Goal: Information Seeking & Learning: Learn about a topic

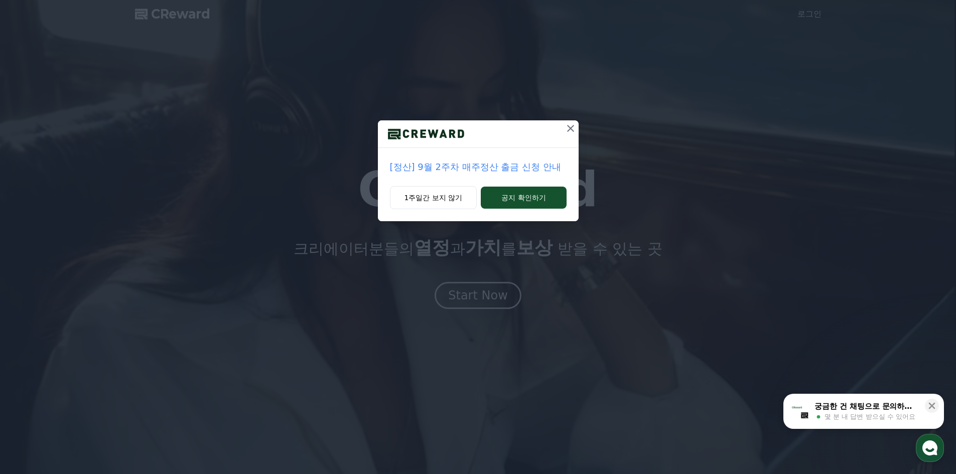
drag, startPoint x: 428, startPoint y: 202, endPoint x: 427, endPoint y: 219, distance: 17.1
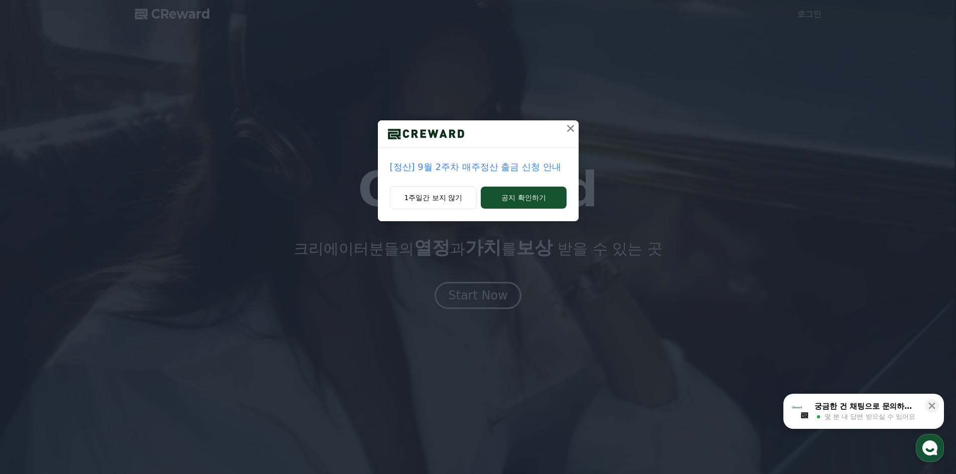
click at [427, 202] on button "1주일간 보지 않기" at bounding box center [433, 197] width 87 height 23
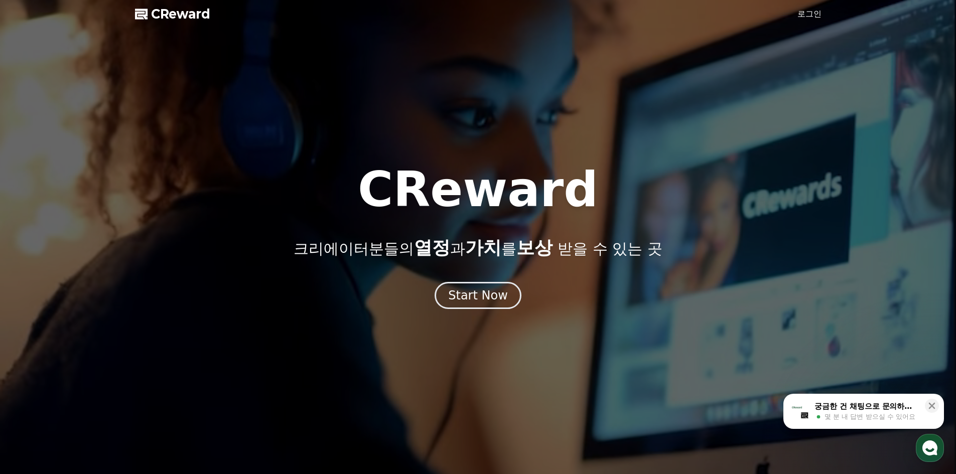
click at [201, 14] on span "CReward" at bounding box center [180, 14] width 59 height 16
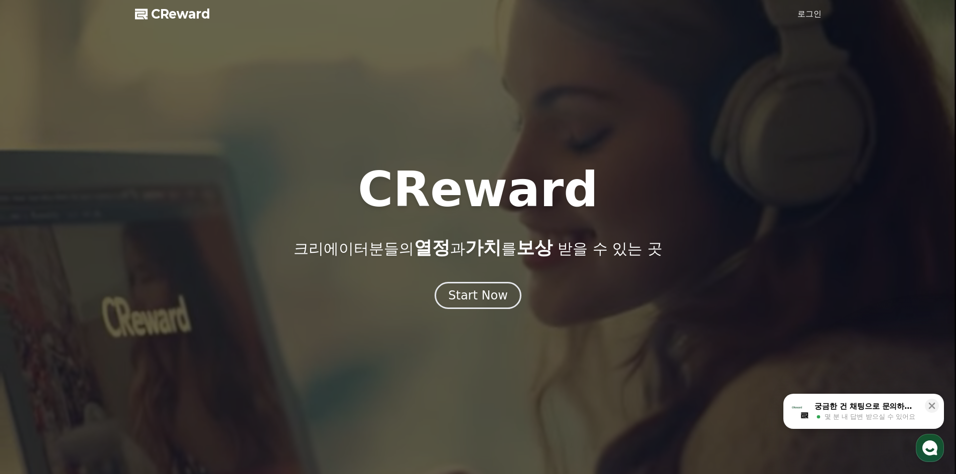
click at [156, 20] on span "CReward" at bounding box center [180, 14] width 59 height 16
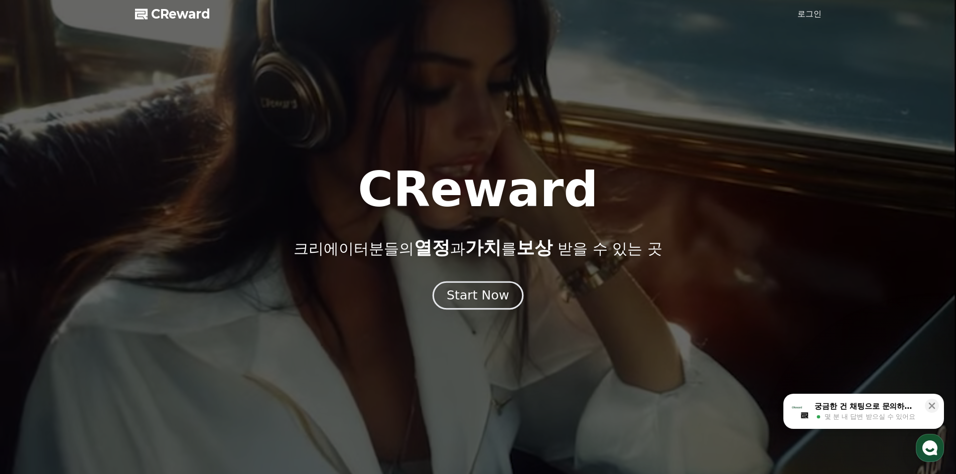
click at [492, 284] on button "Start Now" at bounding box center [477, 295] width 91 height 29
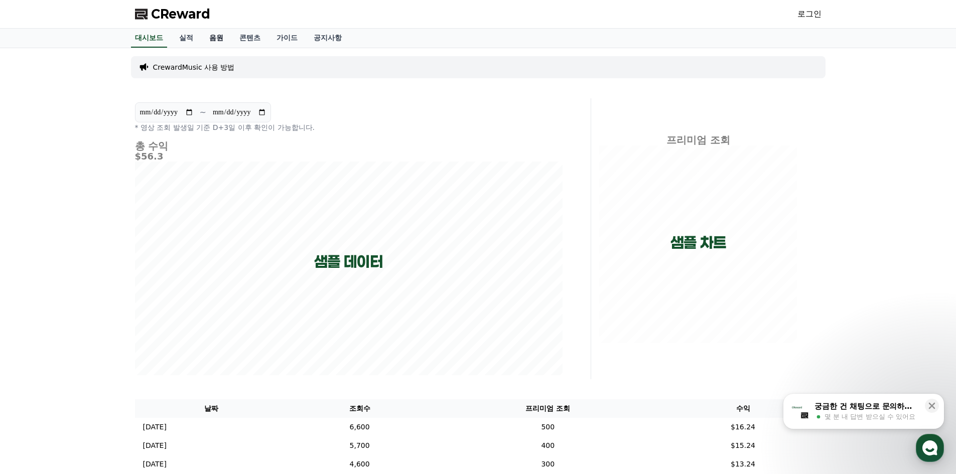
click at [215, 35] on link "음원" at bounding box center [216, 38] width 30 height 19
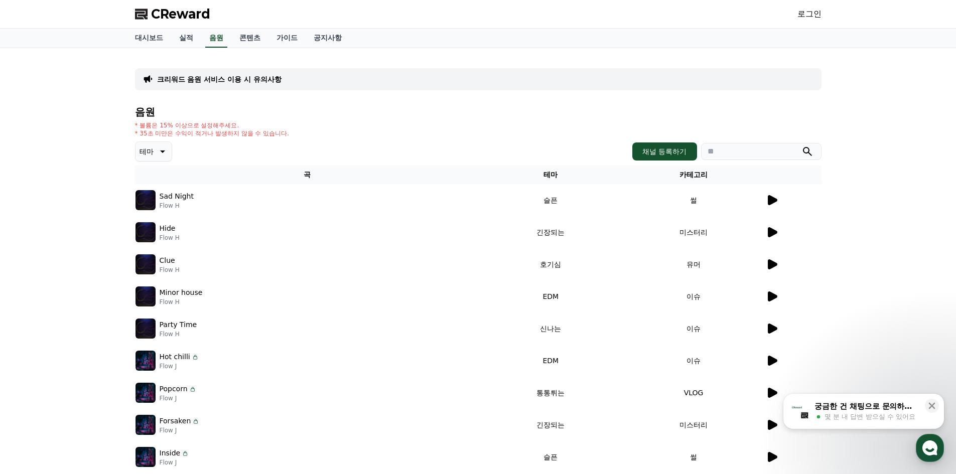
drag, startPoint x: 751, startPoint y: 228, endPoint x: 776, endPoint y: 228, distance: 24.6
click at [752, 227] on td "미스터리" at bounding box center [693, 232] width 143 height 32
click at [776, 228] on icon at bounding box center [771, 232] width 12 height 12
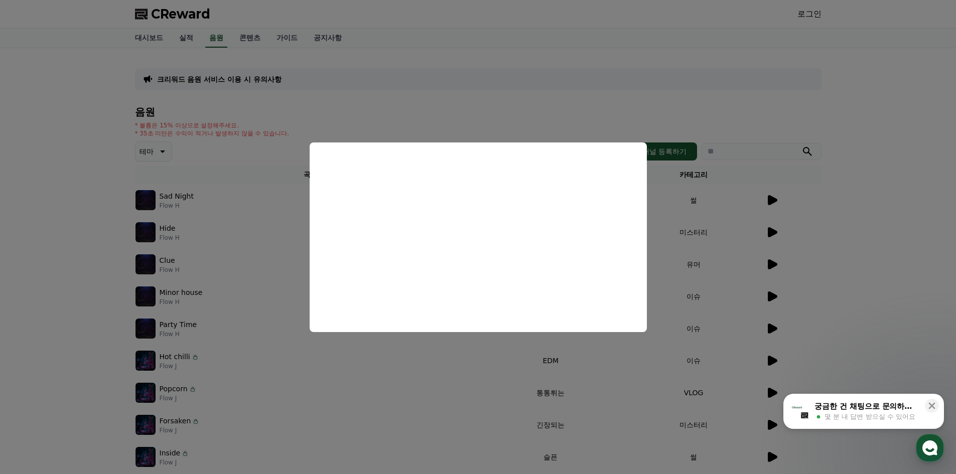
click at [270, 231] on button "close modal" at bounding box center [478, 237] width 956 height 474
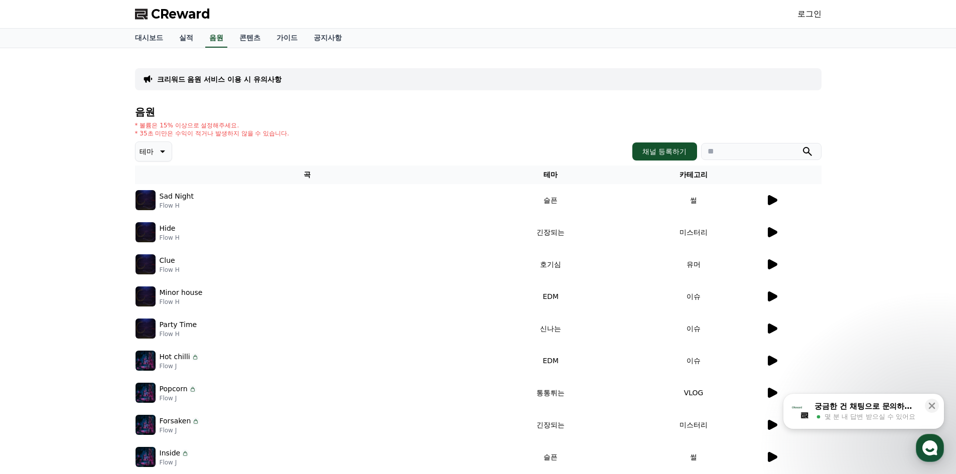
click at [160, 147] on icon at bounding box center [161, 151] width 12 height 12
click at [157, 234] on button "밝은" at bounding box center [147, 232] width 22 height 22
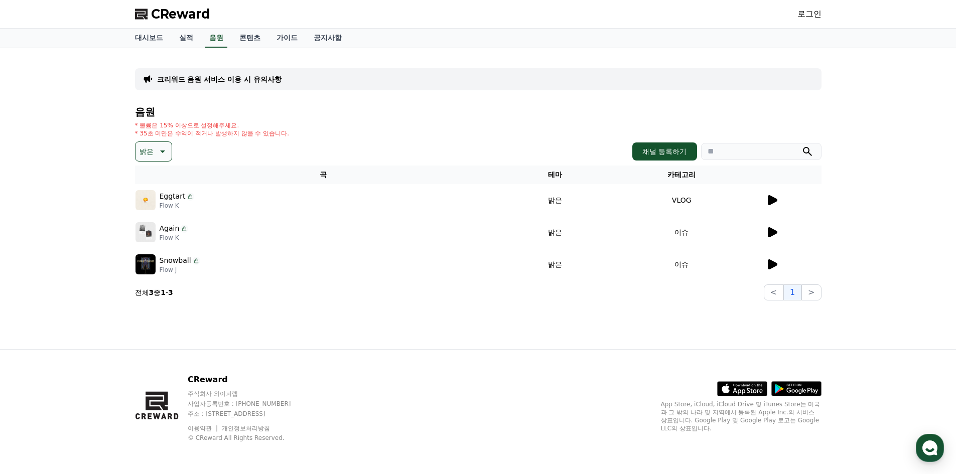
click at [167, 150] on icon at bounding box center [161, 151] width 12 height 12
click at [156, 204] on button "통통튀는" at bounding box center [154, 208] width 36 height 22
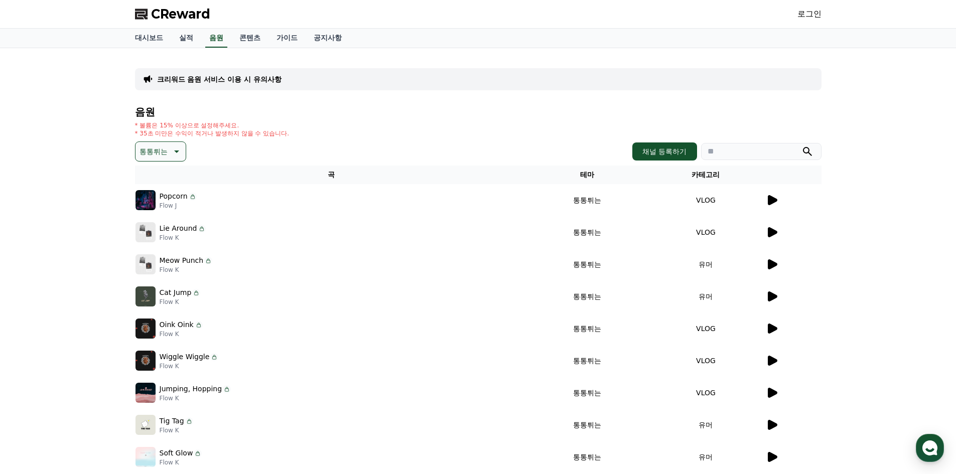
click at [168, 142] on button "통통튀는" at bounding box center [160, 151] width 51 height 20
drag, startPoint x: 166, startPoint y: 195, endPoint x: 158, endPoint y: 187, distance: 11.7
click at [158, 188] on button "즐거움" at bounding box center [150, 188] width 29 height 22
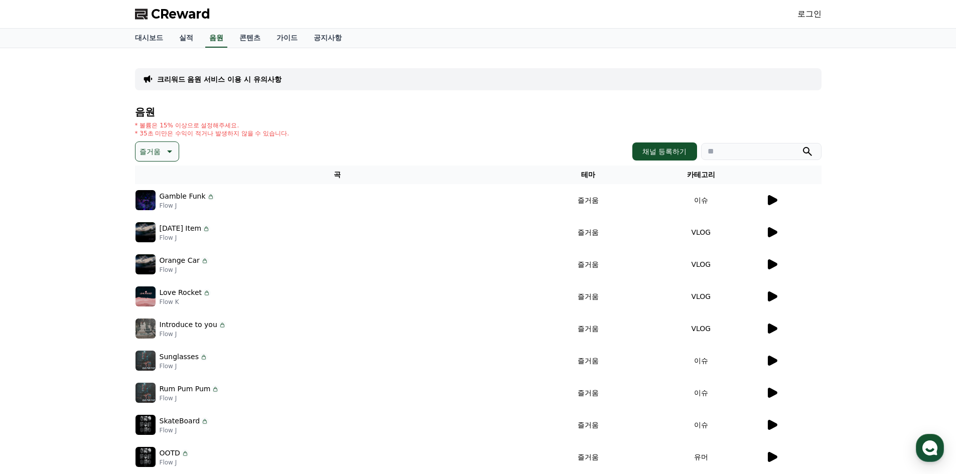
click at [207, 194] on icon at bounding box center [211, 197] width 8 height 8
click at [227, 75] on p "크리워드 음원 서비스 이용 시 유의사항" at bounding box center [219, 79] width 124 height 10
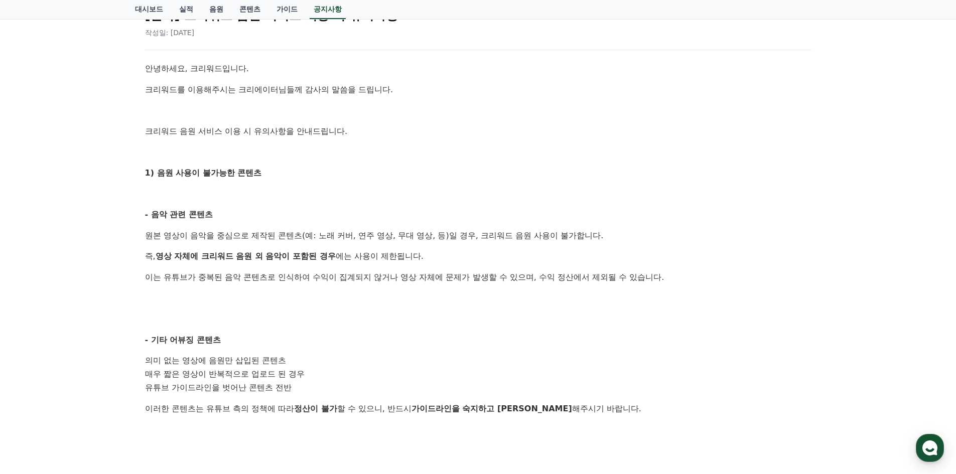
scroll to position [50, 0]
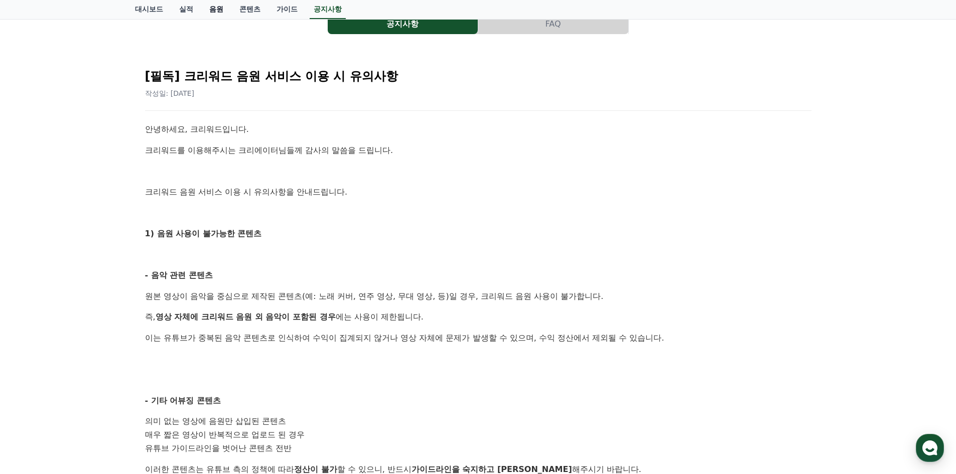
click at [215, 14] on link "음원" at bounding box center [216, 9] width 30 height 19
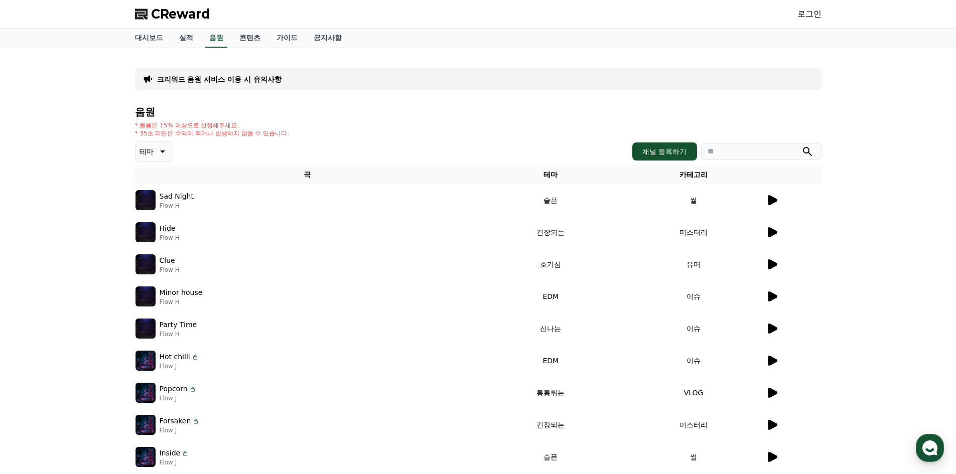
click at [160, 151] on icon at bounding box center [161, 151] width 12 height 12
click at [156, 208] on button "분위기있는" at bounding box center [157, 202] width 43 height 22
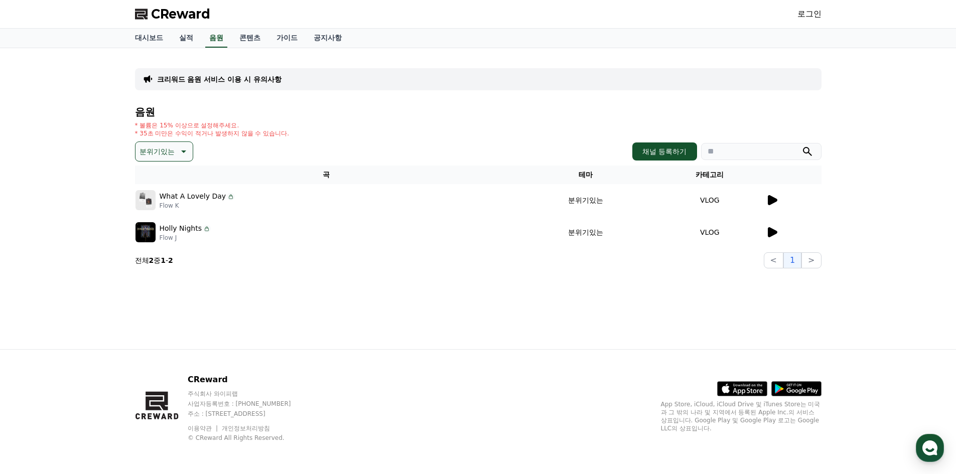
click at [179, 143] on button "분위기있는" at bounding box center [164, 151] width 58 height 20
click at [160, 183] on div "전체 환상적인 호기심 어두운 밝은 통통튀는 신나는 반전 웅장한 드라마틱 즐거움 분위기있는 EDM 그루브 슬픈 잔잔한 귀여운 감동적인 긴장되는 …" at bounding box center [163, 426] width 55 height 518
click at [160, 177] on div "전체 환상적인 호기심 어두운 밝은 통통튀는 신나는 반전 웅장한 드라마틱 즐거움 분위기있는 EDM 그루브 슬픈 잔잔한 귀여운 감동적인 긴장되는 …" at bounding box center [163, 426] width 55 height 518
click at [141, 180] on button "전체" at bounding box center [147, 178] width 22 height 22
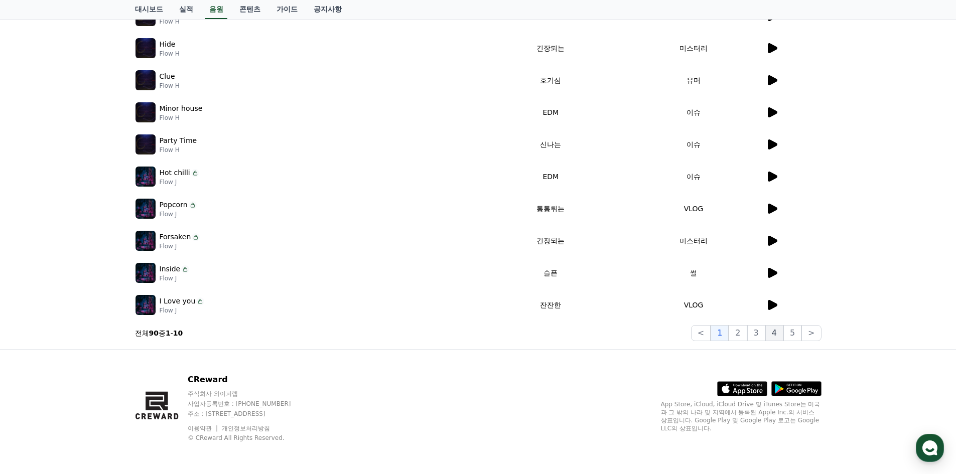
click at [770, 328] on button "4" at bounding box center [774, 333] width 18 height 16
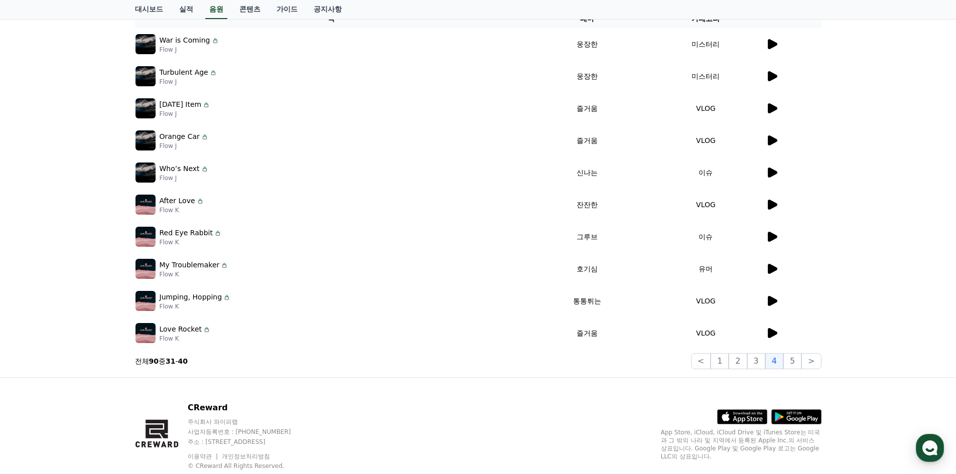
scroll to position [134, 0]
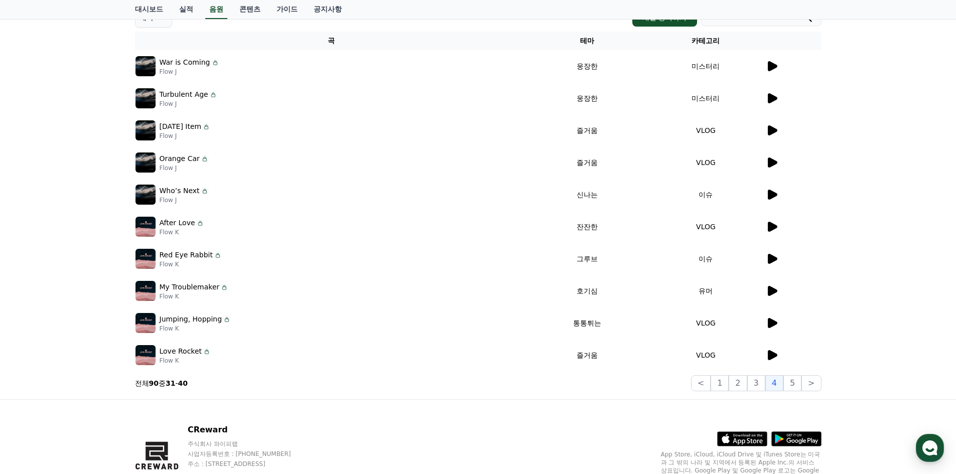
click at [774, 293] on icon at bounding box center [772, 291] width 10 height 10
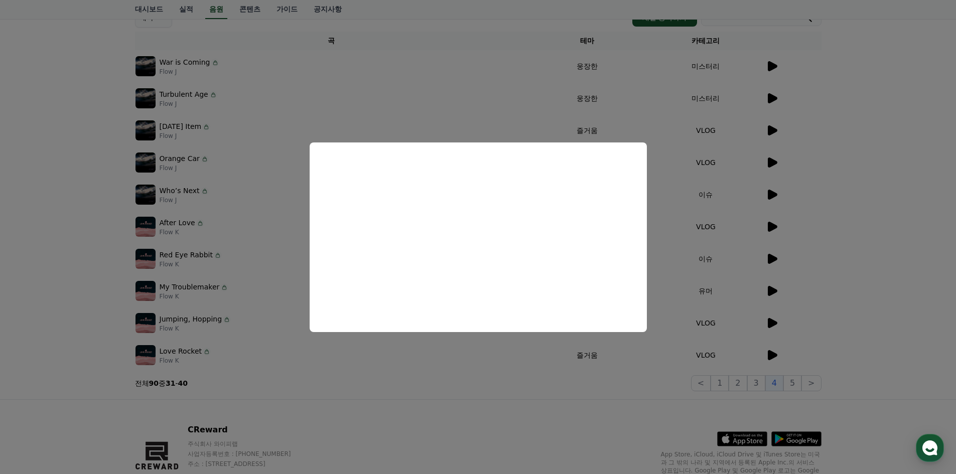
click at [641, 117] on button "close modal" at bounding box center [478, 237] width 956 height 474
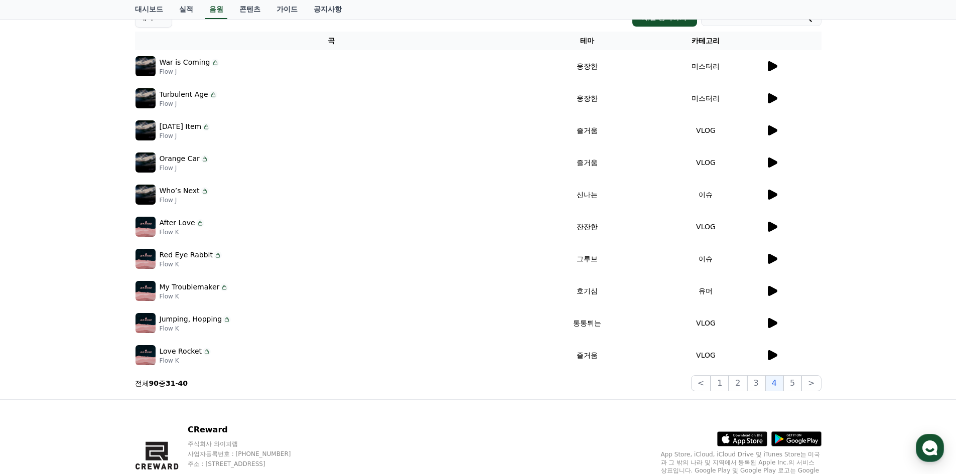
click at [773, 126] on icon at bounding box center [771, 130] width 12 height 12
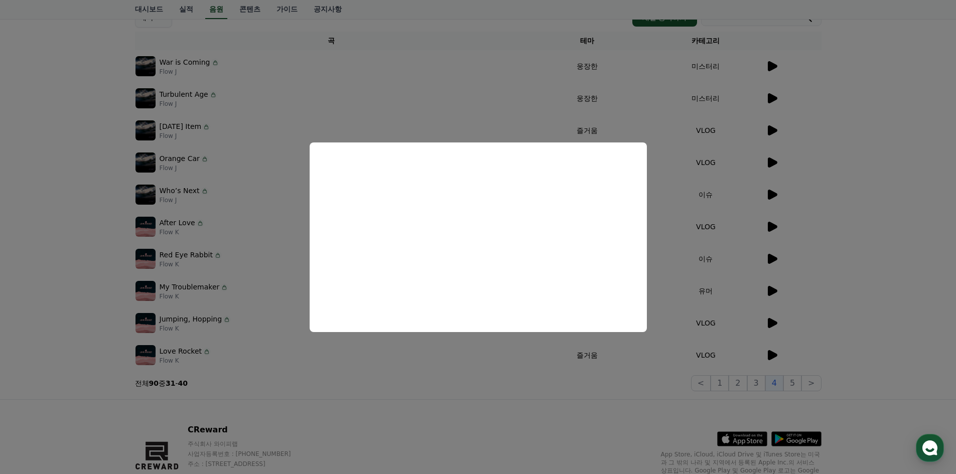
click at [276, 269] on button "close modal" at bounding box center [478, 237] width 956 height 474
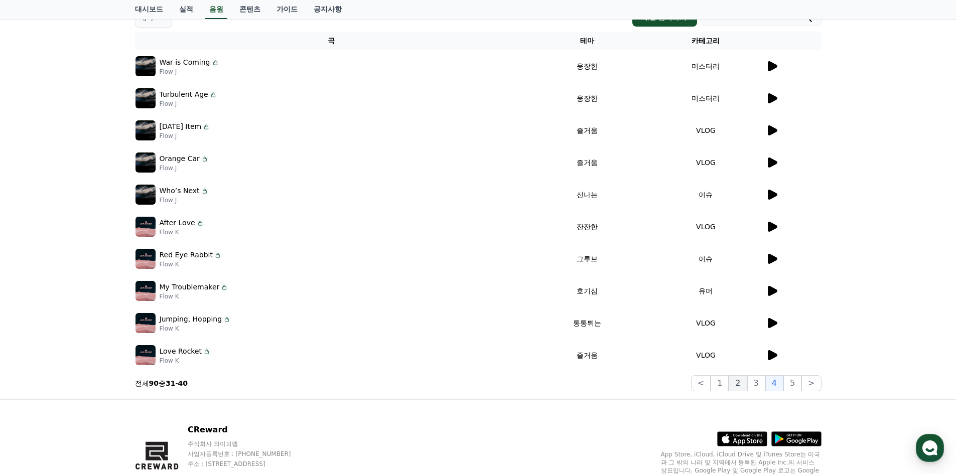
click at [743, 379] on button "2" at bounding box center [737, 383] width 18 height 16
